Goal: Find specific page/section: Find specific page/section

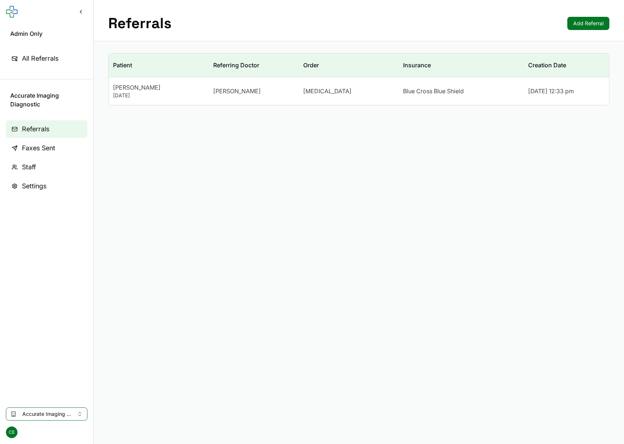
click at [31, 147] on span "Faxes Sent" at bounding box center [38, 148] width 33 height 10
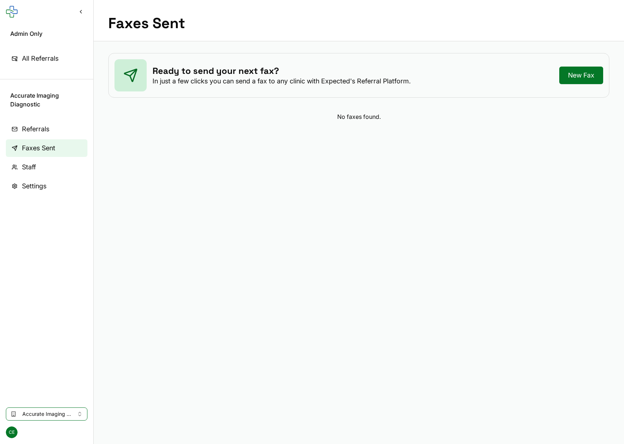
click at [42, 165] on link "Staff" at bounding box center [47, 167] width 82 height 18
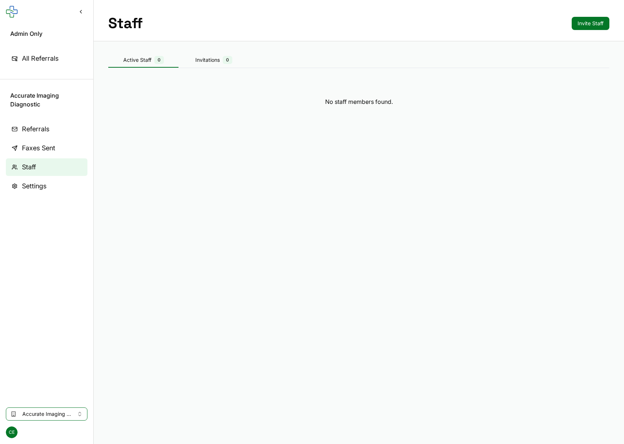
click at [41, 131] on span "Referrals" at bounding box center [35, 129] width 27 height 10
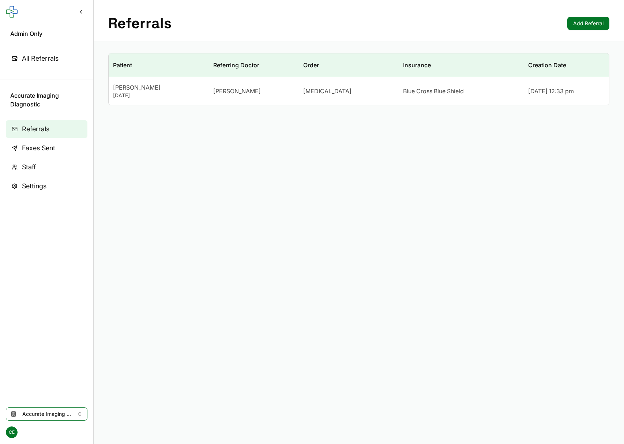
click at [18, 61] on link "All Referrals" at bounding box center [47, 59] width 82 height 18
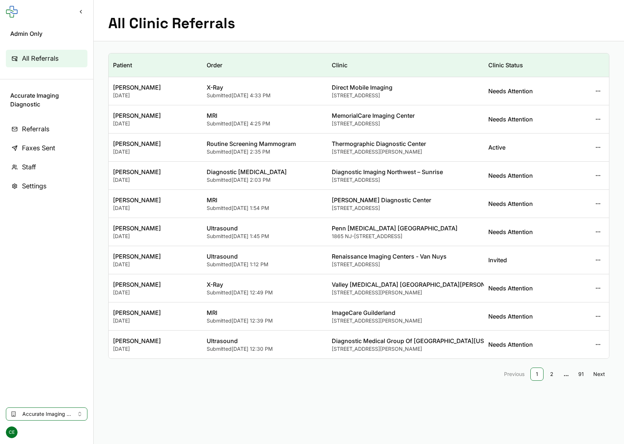
click at [596, 92] on button "button" at bounding box center [598, 91] width 13 height 13
click at [43, 163] on link "Staff" at bounding box center [47, 167] width 82 height 18
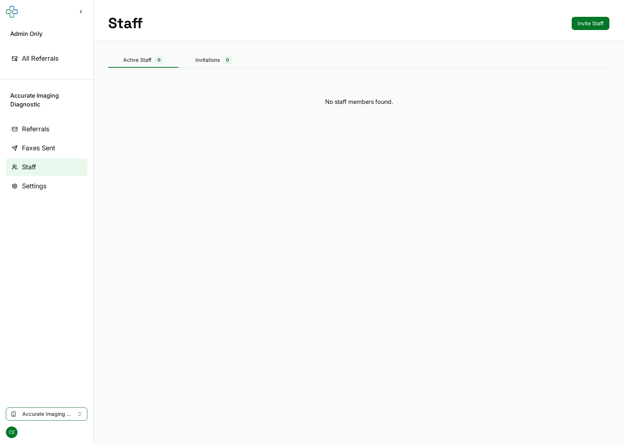
click at [216, 61] on div "Invitations 0" at bounding box center [214, 60] width 70 height 8
click at [163, 61] on span "0" at bounding box center [159, 60] width 10 height 8
